Goal: Information Seeking & Learning: Find specific fact

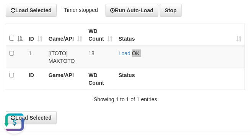
click at [125, 54] on link "Load" at bounding box center [125, 53] width 12 height 6
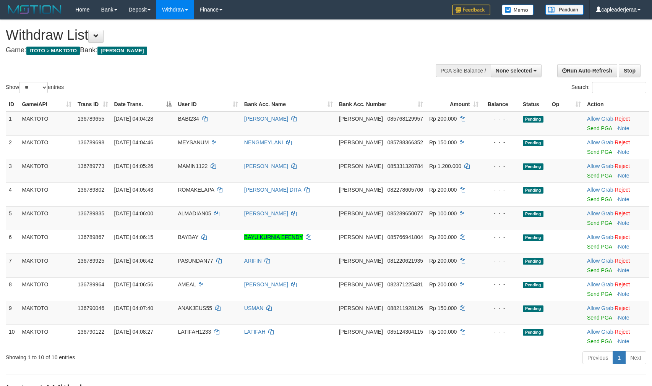
select select
select select "**"
select select
select select "**"
select select
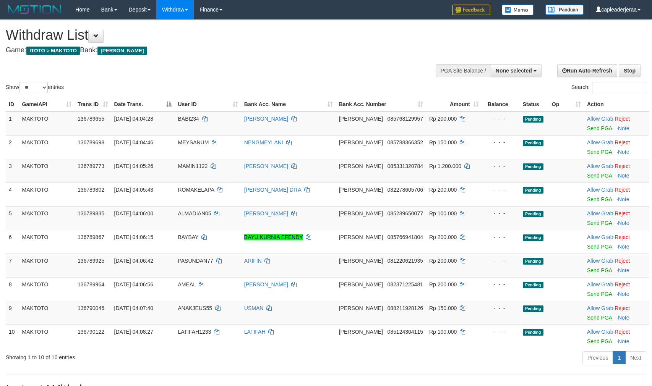
select select "**"
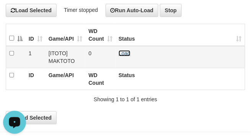
click at [125, 52] on link "Load" at bounding box center [125, 53] width 12 height 6
click at [125, 54] on link "Load" at bounding box center [125, 53] width 12 height 6
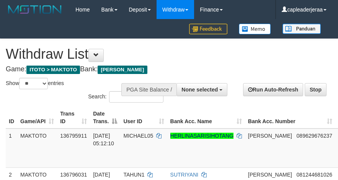
select select
select select "**"
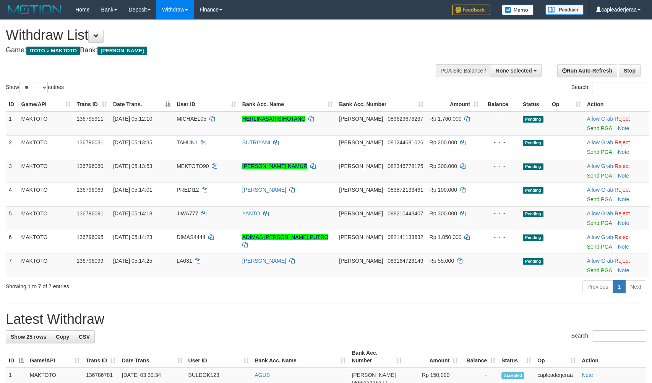
select select
select select "**"
drag, startPoint x: 221, startPoint y: 73, endPoint x: 217, endPoint y: 62, distance: 12.0
click at [221, 73] on div "Show ** ** ** *** entries Search:" at bounding box center [326, 57] width 652 height 75
click at [360, 47] on h4 "Game: ITOTO > MAKTOTO Bank: DANA" at bounding box center [216, 51] width 421 height 8
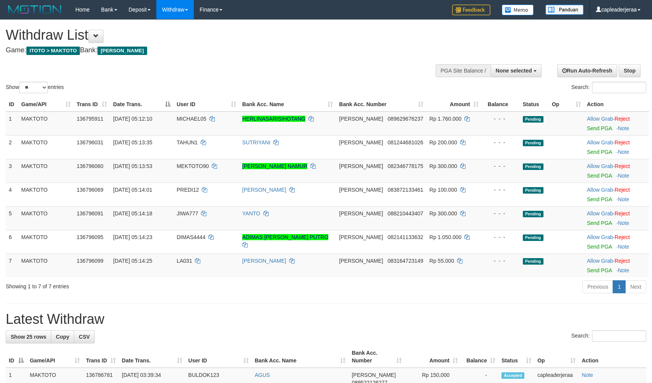
select select
select select "**"
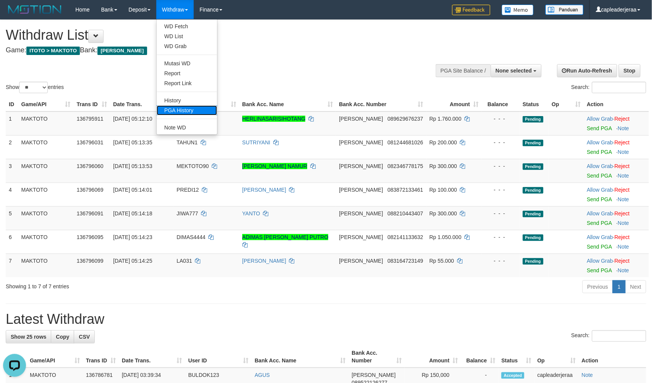
click at [188, 108] on link "PGA History" at bounding box center [187, 111] width 60 height 10
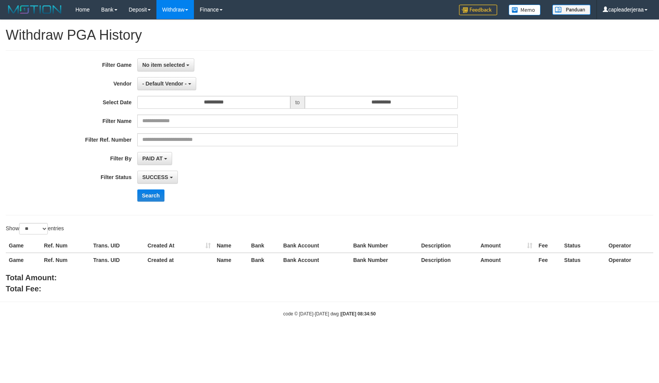
select select
select select "**"
click at [159, 63] on span "No item selected" at bounding box center [163, 65] width 42 height 6
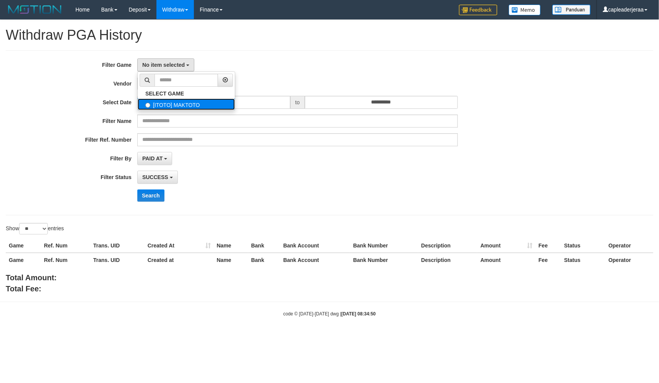
click at [159, 106] on label "[ITOTO] MAKTOTO" at bounding box center [186, 104] width 97 height 11
select select "****"
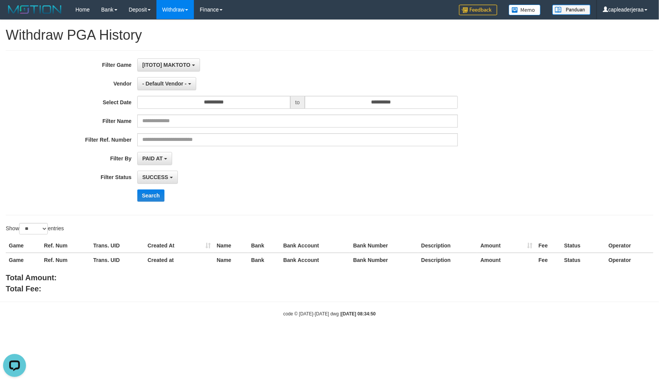
scroll to position [6, 0]
click at [149, 193] on button "Search" at bounding box center [150, 196] width 27 height 12
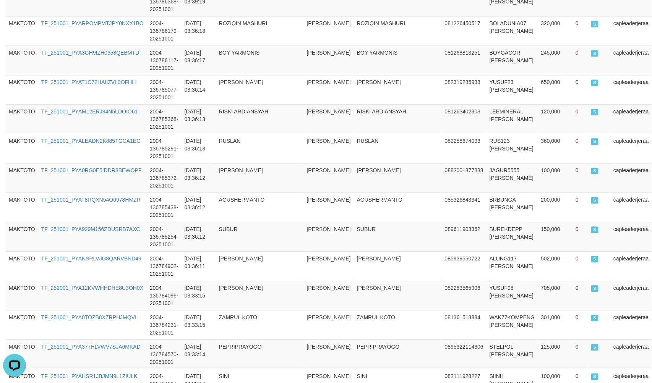
scroll to position [719, 0]
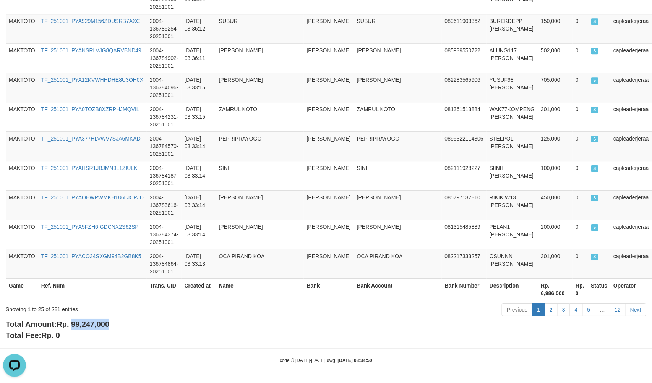
copy span "99,247,000"
drag, startPoint x: 73, startPoint y: 325, endPoint x: 121, endPoint y: 327, distance: 47.5
click at [121, 327] on div "Total Amount: Rp. 99,247,000 Total Fee: Rp. 0" at bounding box center [326, 330] width 641 height 22
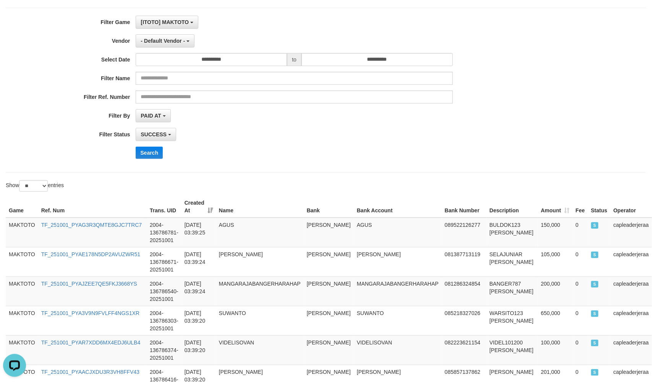
scroll to position [0, 0]
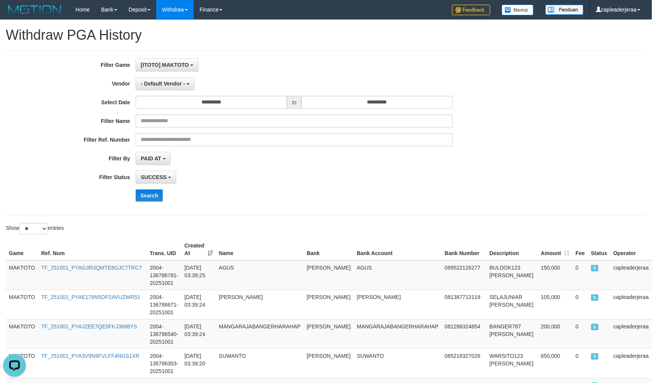
drag, startPoint x: 231, startPoint y: 182, endPoint x: 169, endPoint y: 93, distance: 108.6
click at [231, 181] on div "SUCCESS SUCCESS ON PROCESS FAILED" at bounding box center [294, 177] width 317 height 13
click at [151, 84] on span "- Default Vendor -" at bounding box center [163, 84] width 44 height 6
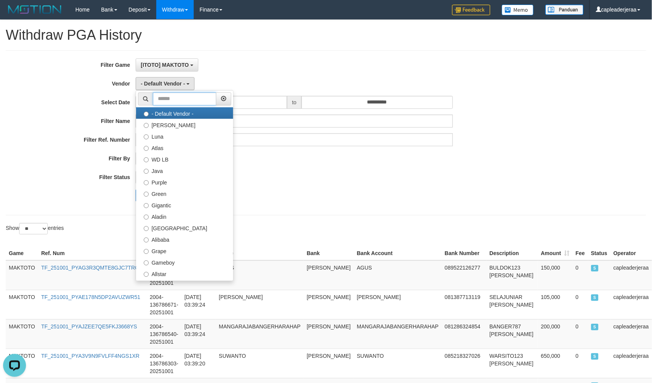
click at [192, 100] on input "text" at bounding box center [184, 99] width 63 height 13
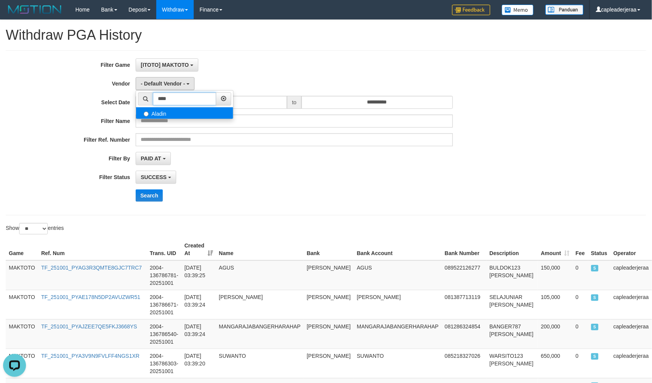
type input "****"
click at [159, 115] on label "Aladin" at bounding box center [184, 112] width 97 height 11
select select "**********"
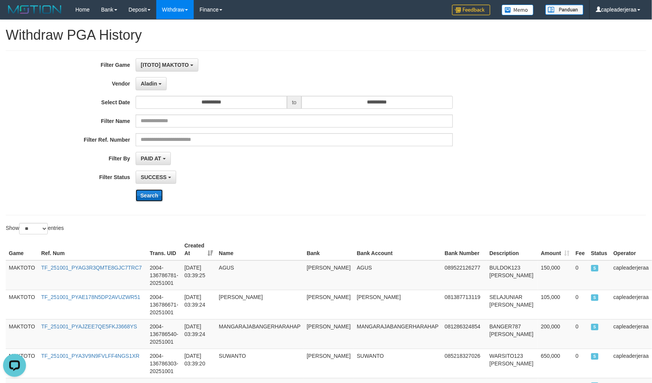
click at [145, 196] on button "Search" at bounding box center [149, 196] width 27 height 12
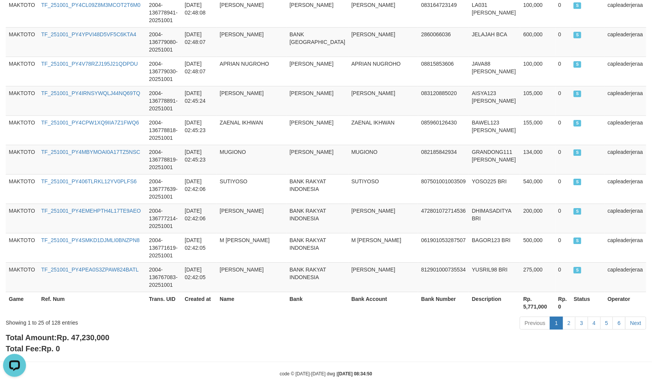
scroll to position [719, 0]
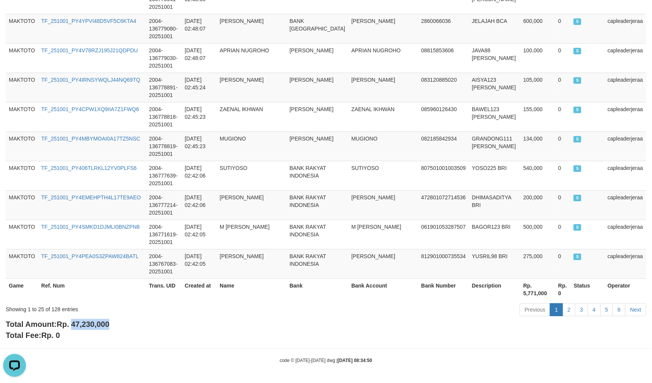
drag, startPoint x: 73, startPoint y: 325, endPoint x: 117, endPoint y: 323, distance: 43.6
click at [117, 323] on div "Total Amount: Rp. 47,230,000 Total Fee: Rp. 0" at bounding box center [326, 330] width 641 height 22
copy span "47,230,000"
click at [131, 317] on div "Showing 1 to 25 of 128 entries Previous 1 2 3 4 5 6 Next" at bounding box center [326, 311] width 652 height 16
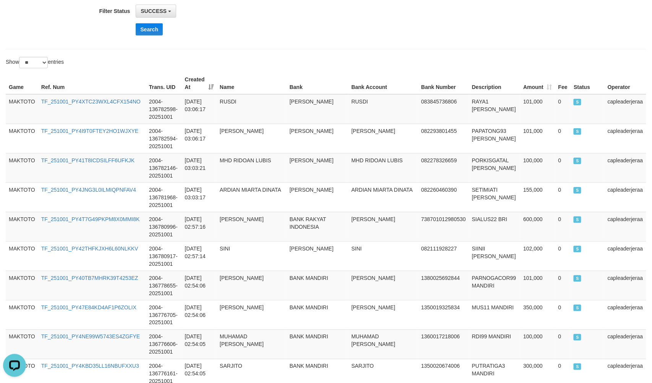
scroll to position [0, 0]
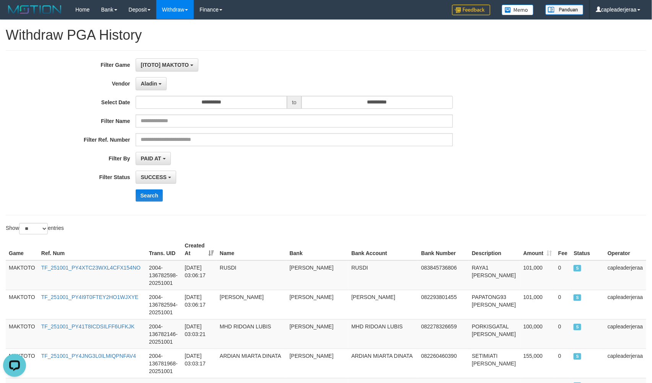
click at [227, 32] on h1 "Withdraw PGA History" at bounding box center [326, 35] width 641 height 15
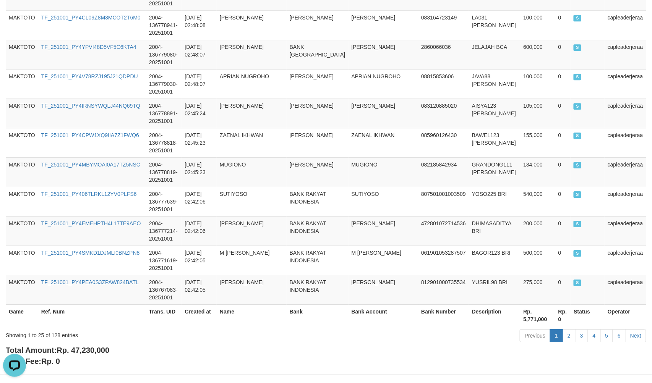
scroll to position [719, 0]
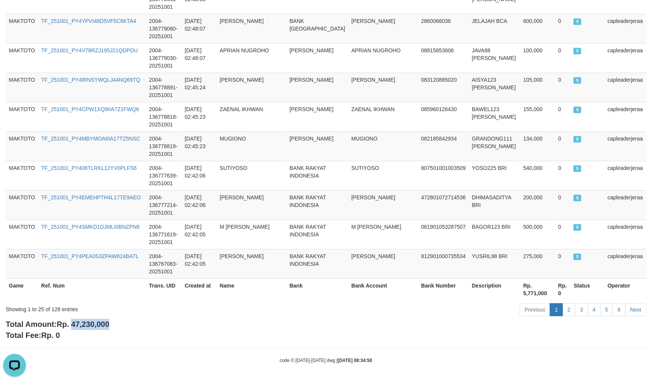
drag, startPoint x: 73, startPoint y: 323, endPoint x: 91, endPoint y: 374, distance: 53.6
click at [119, 323] on div "Total Amount: Rp. 47,230,000 Total Fee: Rp. 0" at bounding box center [326, 330] width 641 height 22
copy span "47,230,000"
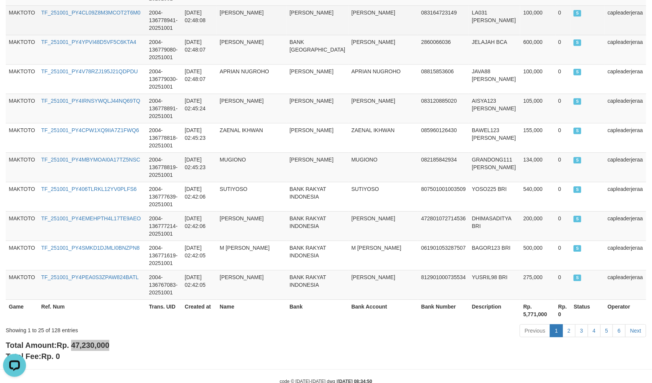
scroll to position [676, 0]
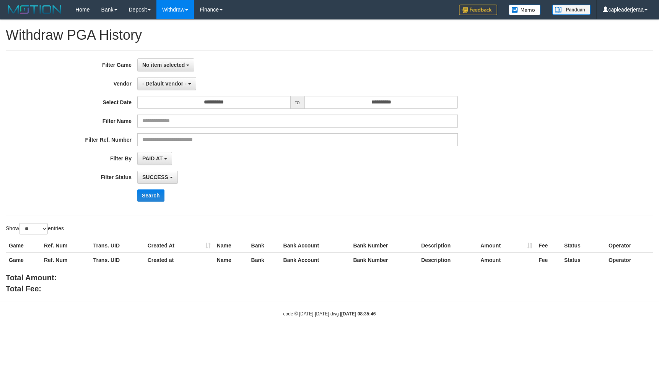
select select
select select "**"
click at [158, 62] on span "No item selected" at bounding box center [163, 65] width 42 height 6
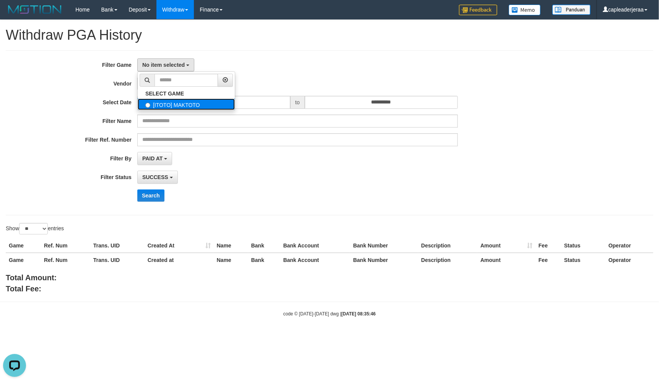
click at [158, 106] on label "[ITOTO] MAKTOTO" at bounding box center [186, 104] width 97 height 11
select select "****"
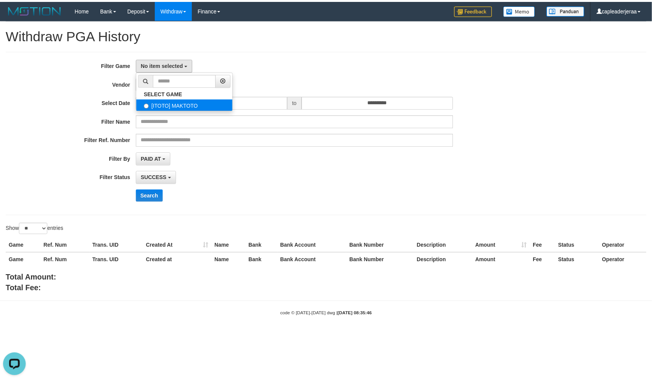
scroll to position [6, 0]
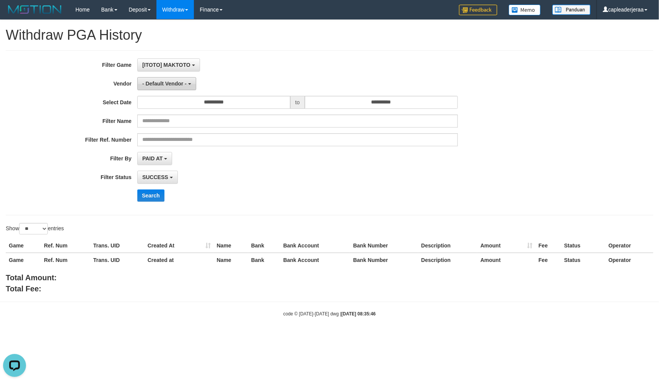
click at [157, 83] on span "- Default Vendor -" at bounding box center [164, 84] width 44 height 6
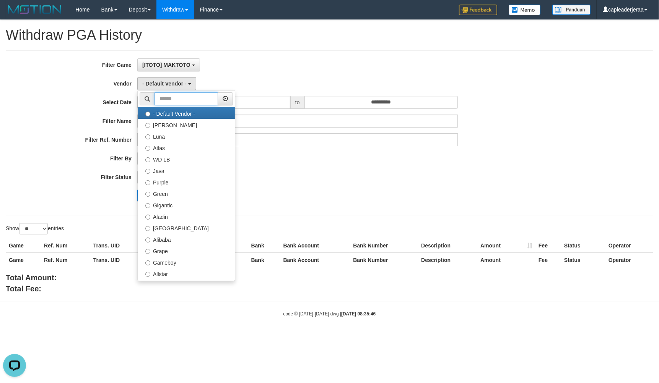
click at [177, 100] on input "text" at bounding box center [185, 99] width 63 height 13
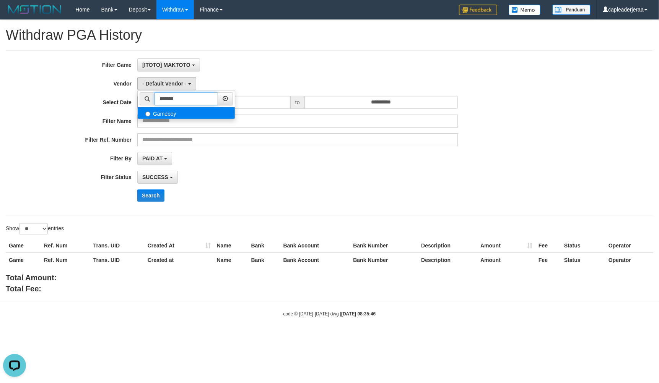
type input "*******"
click at [156, 115] on label "Gameboy" at bounding box center [186, 112] width 97 height 11
select select "**********"
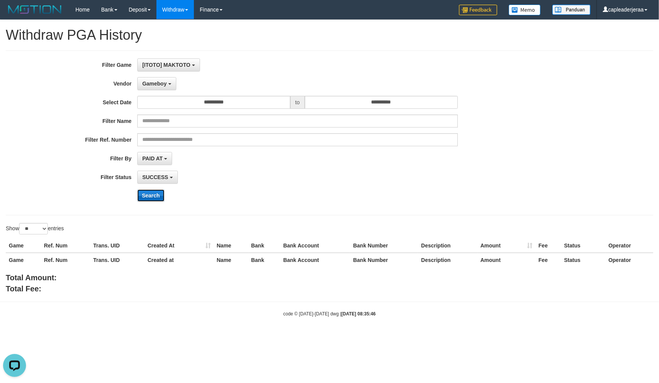
click at [154, 197] on button "Search" at bounding box center [150, 196] width 27 height 12
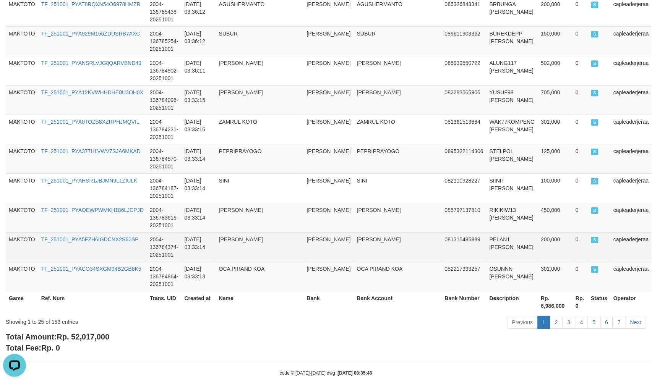
scroll to position [719, 0]
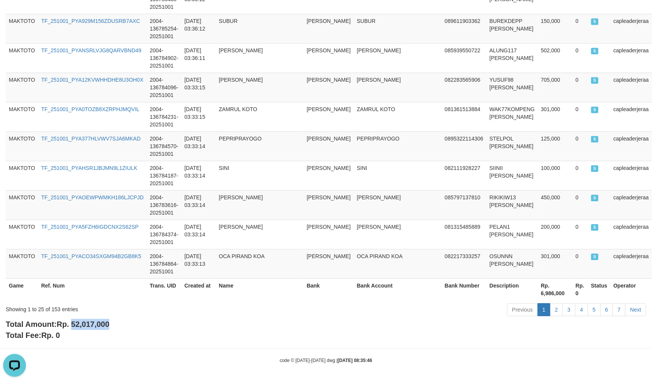
copy span "52,017,000"
drag, startPoint x: 72, startPoint y: 324, endPoint x: 77, endPoint y: 345, distance: 22.1
copy body "52,017,000 Total Fee: Rp. 0"
drag, startPoint x: 113, startPoint y: 339, endPoint x: 86, endPoint y: 335, distance: 27.2
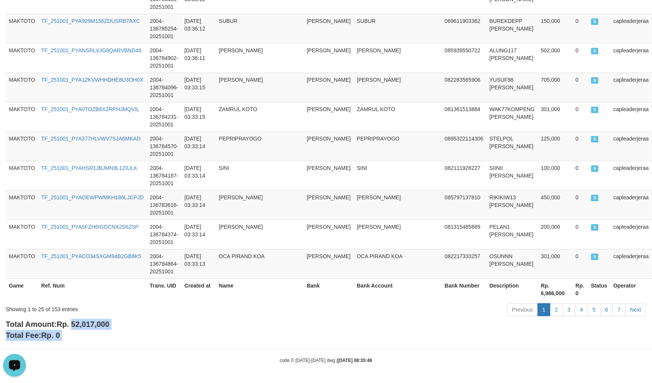
click at [113, 339] on div "Total Amount: Rp. 52,017,000 Total Fee: Rp. 0" at bounding box center [326, 330] width 641 height 22
drag, startPoint x: 74, startPoint y: 325, endPoint x: 119, endPoint y: 320, distance: 45.0
click at [119, 320] on div "Total Amount: Rp. 52,017,000 Total Fee: Rp. 0" at bounding box center [326, 330] width 641 height 22
copy span "52,017,000"
drag, startPoint x: 74, startPoint y: 339, endPoint x: 72, endPoint y: 333, distance: 6.8
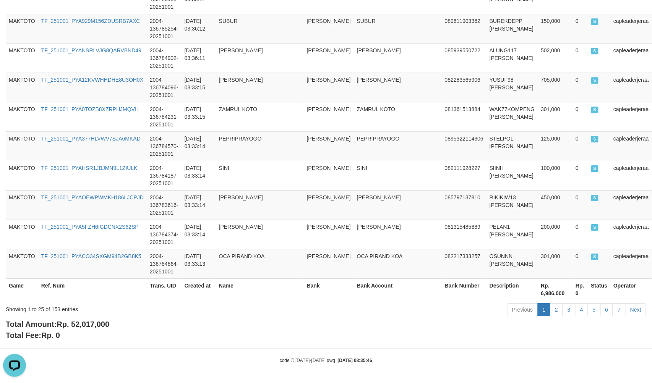
click at [74, 339] on div "Total Amount: Rp. 52,017,000 Total Fee: Rp. 0" at bounding box center [326, 330] width 641 height 22
drag, startPoint x: 73, startPoint y: 323, endPoint x: 117, endPoint y: 323, distance: 43.2
click at [117, 323] on div "Total Amount: Rp. 52,017,000 Total Fee: Rp. 0" at bounding box center [326, 330] width 641 height 22
copy span "52,017,000"
click at [122, 306] on div "Showing 1 to 25 of 153 entries" at bounding box center [136, 308] width 260 height 11
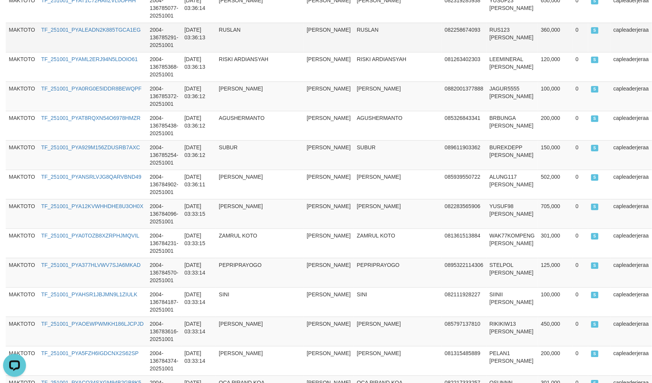
scroll to position [591, 0]
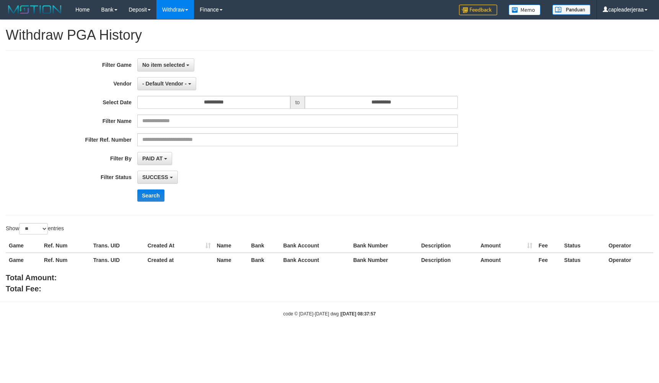
select select
select select "**"
click at [146, 62] on span "No item selected" at bounding box center [163, 65] width 42 height 6
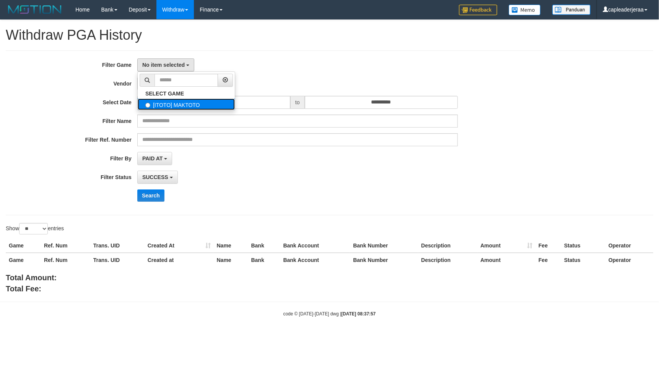
click at [166, 104] on label "[ITOTO] MAKTOTO" at bounding box center [186, 104] width 97 height 11
select select "****"
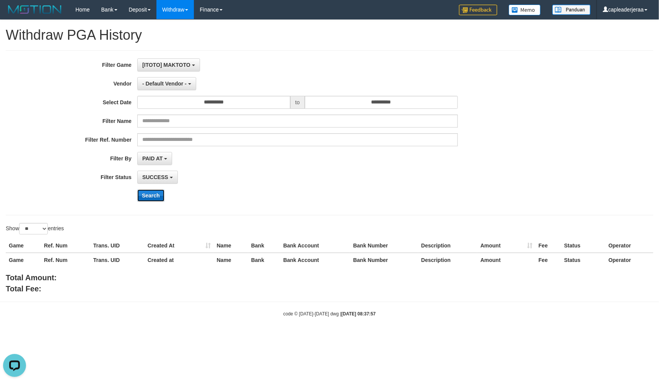
click at [153, 194] on button "Search" at bounding box center [150, 196] width 27 height 12
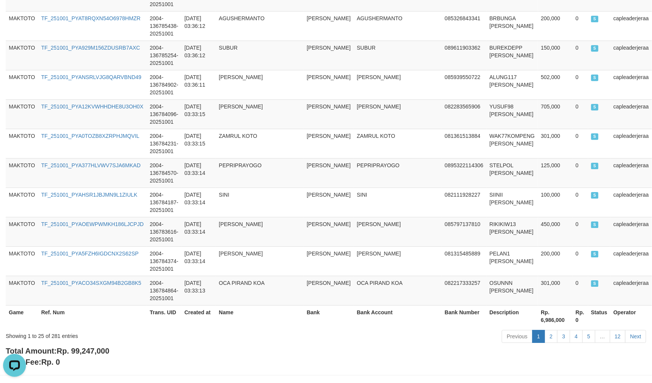
scroll to position [719, 0]
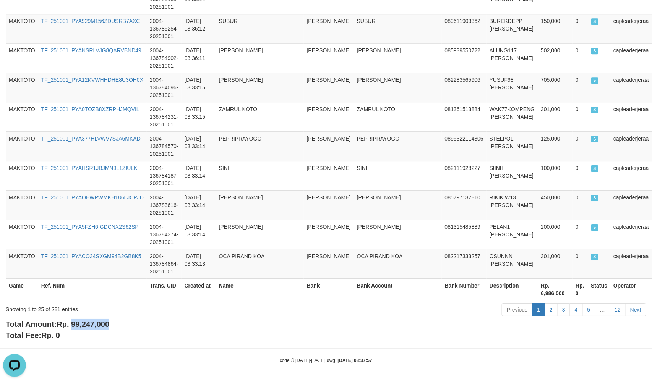
drag, startPoint x: 72, startPoint y: 323, endPoint x: 111, endPoint y: 323, distance: 39.0
click at [109, 323] on span "Rp. 99,247,000" at bounding box center [83, 324] width 53 height 8
copy span "99,247,000"
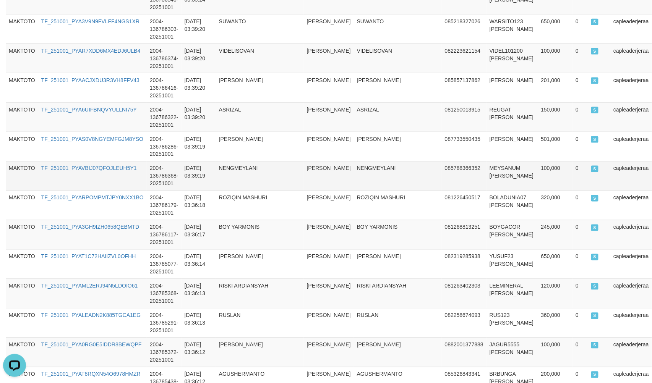
scroll to position [209, 0]
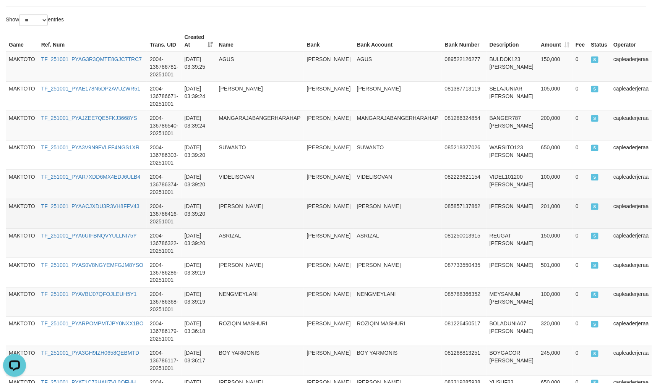
click at [229, 223] on td "[PERSON_NAME]" at bounding box center [260, 213] width 88 height 29
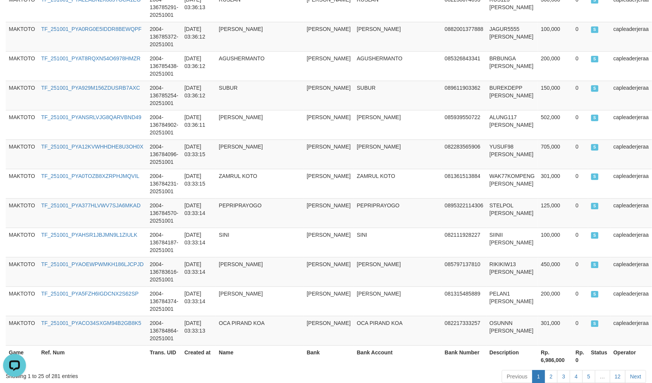
scroll to position [719, 0]
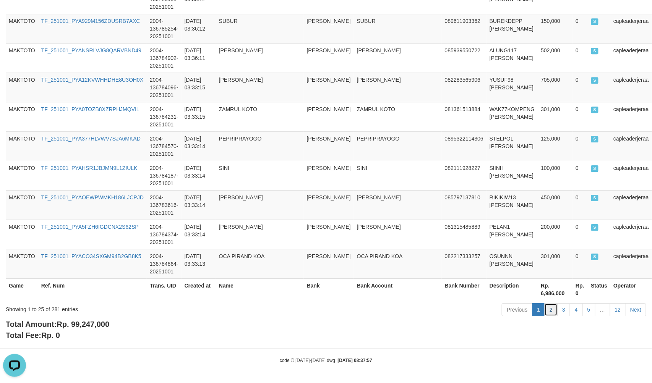
click at [552, 309] on link "2" at bounding box center [551, 310] width 13 height 13
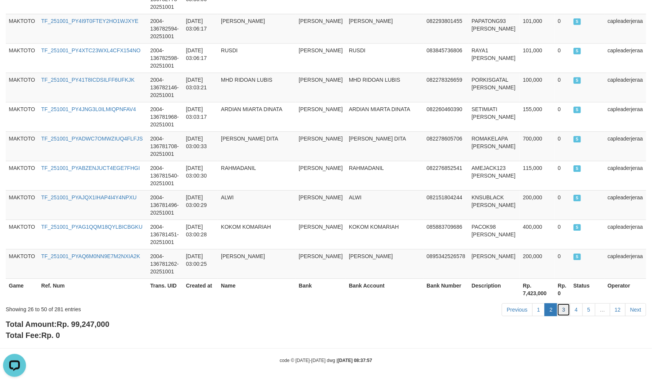
click at [563, 310] on link "3" at bounding box center [563, 310] width 13 height 13
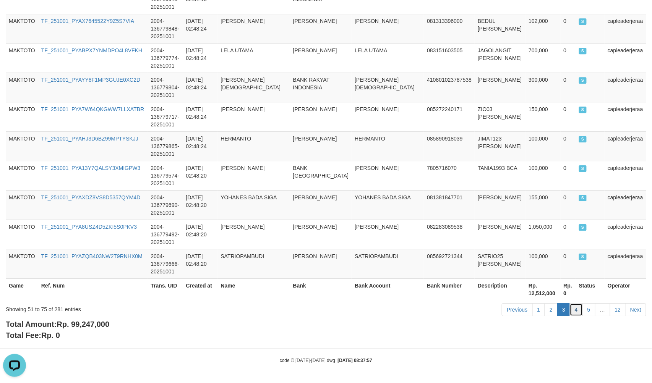
click at [578, 310] on link "4" at bounding box center [576, 310] width 13 height 13
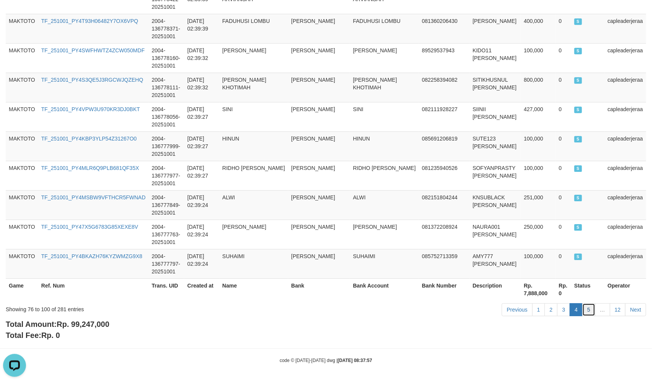
click at [588, 311] on link "5" at bounding box center [589, 310] width 13 height 13
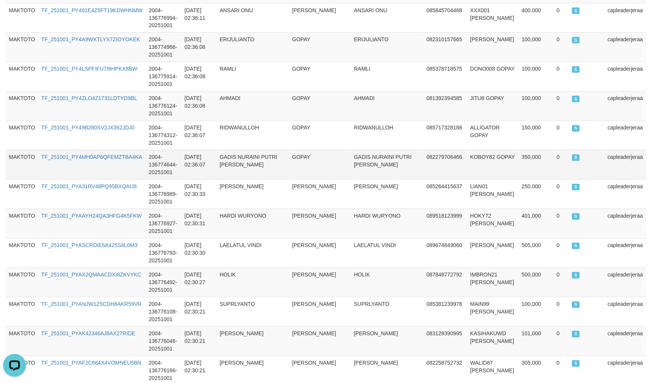
scroll to position [676, 0]
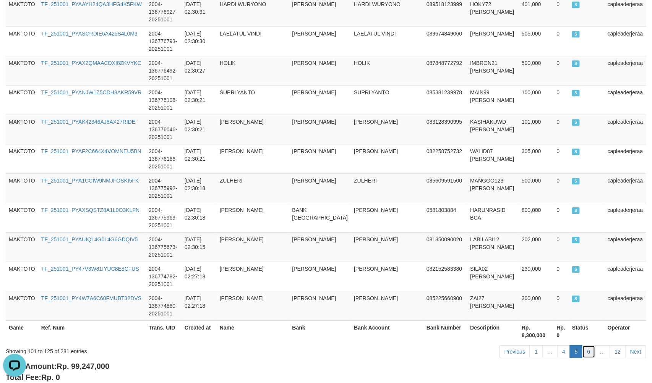
click at [588, 351] on link "6" at bounding box center [589, 352] width 13 height 13
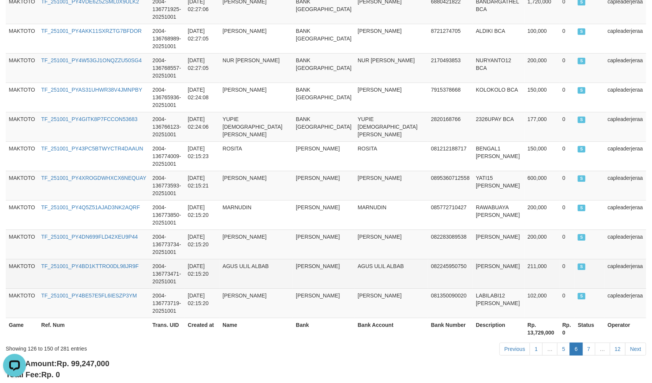
scroll to position [719, 0]
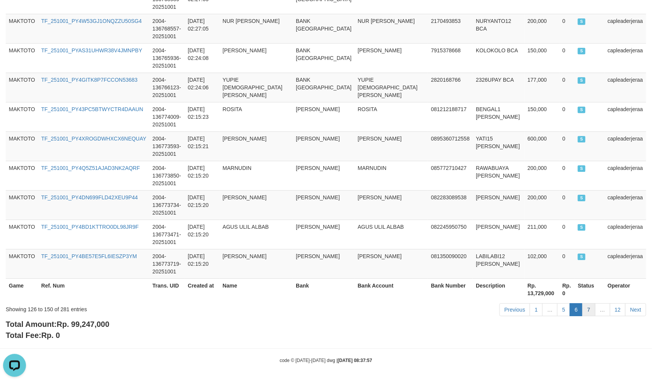
click at [588, 310] on link "7" at bounding box center [589, 310] width 13 height 13
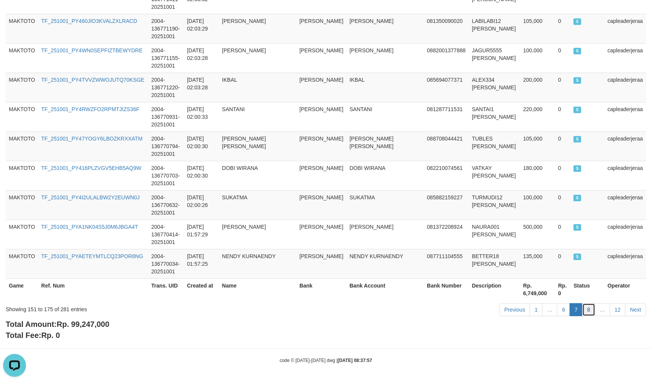
click at [588, 314] on link "8" at bounding box center [589, 310] width 13 height 13
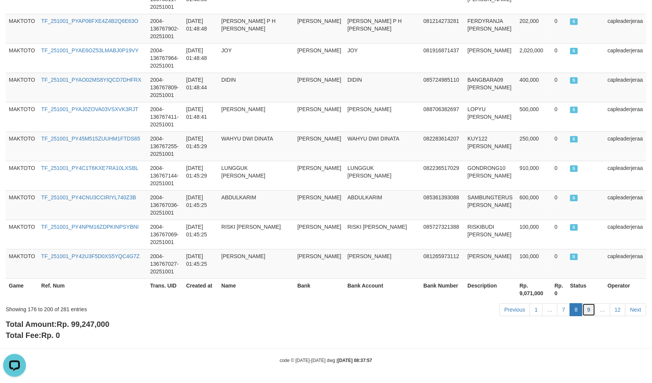
click at [589, 310] on link "9" at bounding box center [589, 310] width 13 height 13
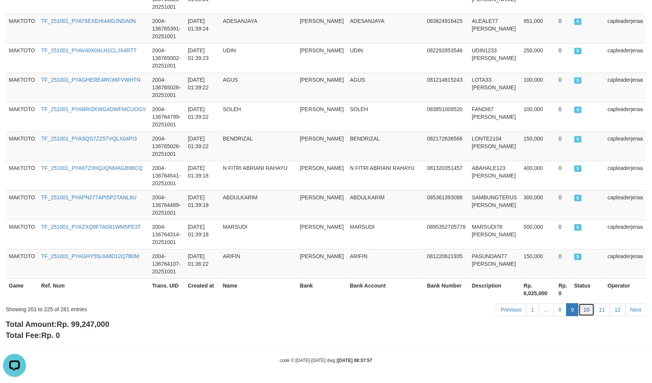
drag, startPoint x: 589, startPoint y: 310, endPoint x: 584, endPoint y: 310, distance: 5.4
click at [589, 310] on link "10" at bounding box center [587, 310] width 16 height 13
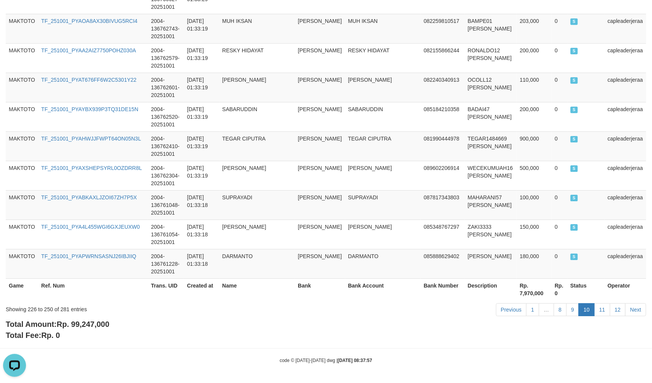
scroll to position [370, 0]
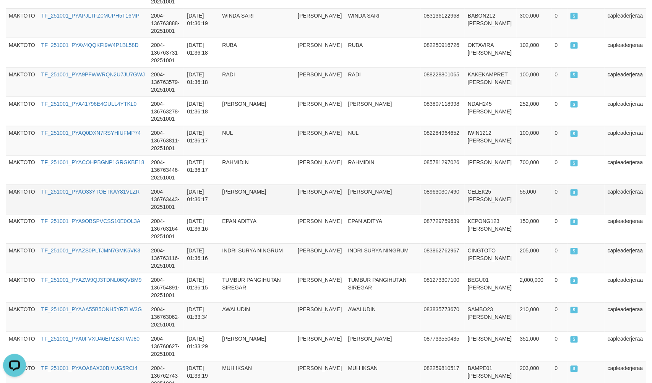
click at [471, 190] on td "CELEK25 DANA" at bounding box center [491, 199] width 52 height 29
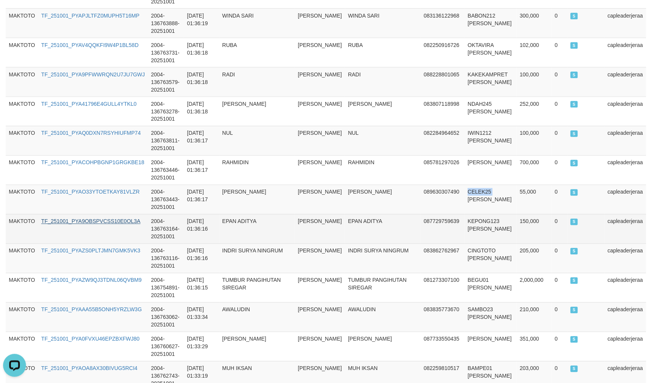
copy td "CELEK25"
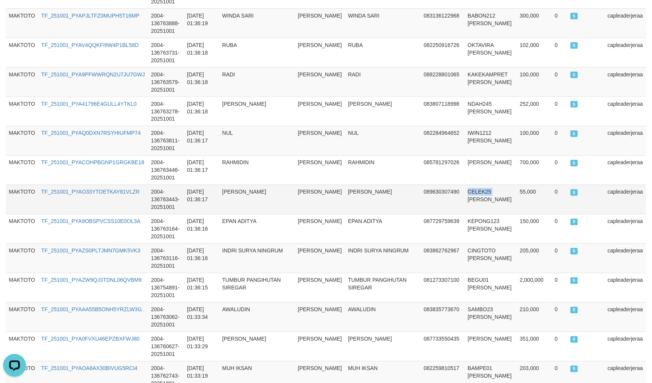
click at [469, 190] on td "CELEK25 DANA" at bounding box center [491, 199] width 52 height 29
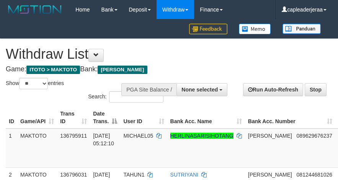
select select
select select "**"
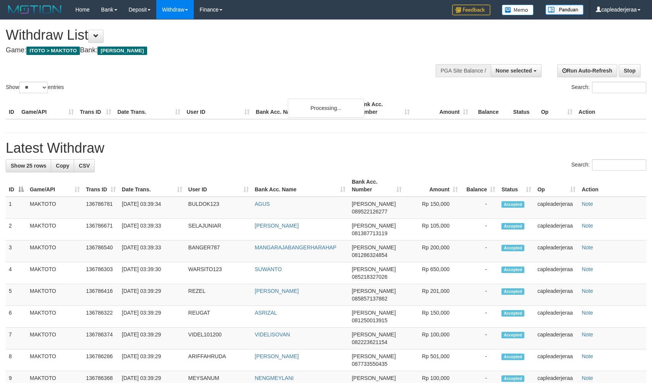
select select
select select "**"
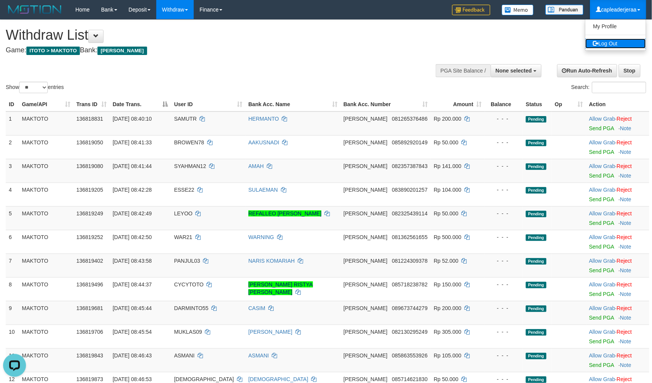
click at [621, 48] on link "Log Out" at bounding box center [616, 44] width 60 height 10
